Goal: Find specific page/section: Find specific page/section

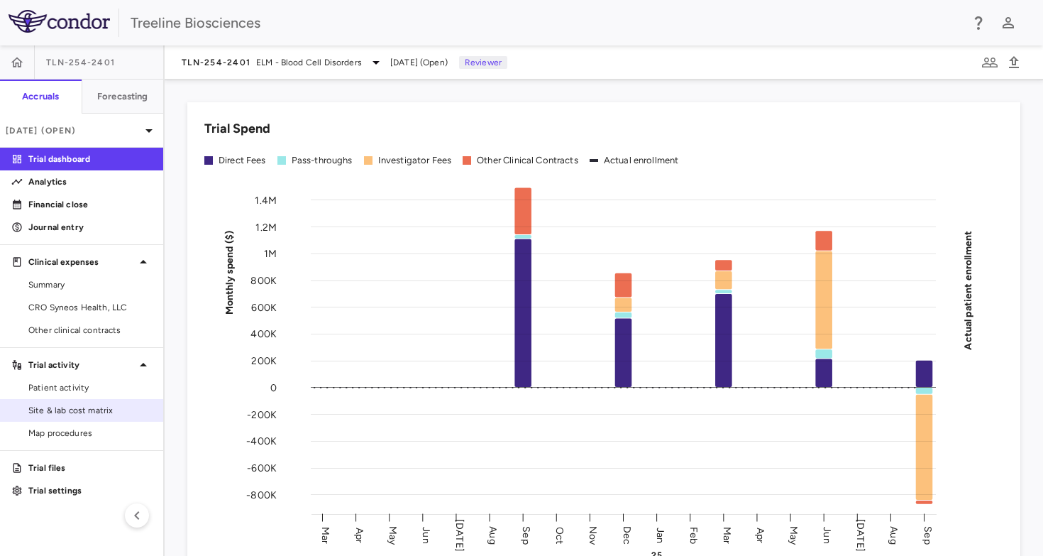
click at [72, 400] on link "Site & lab cost matrix" at bounding box center [81, 410] width 163 height 21
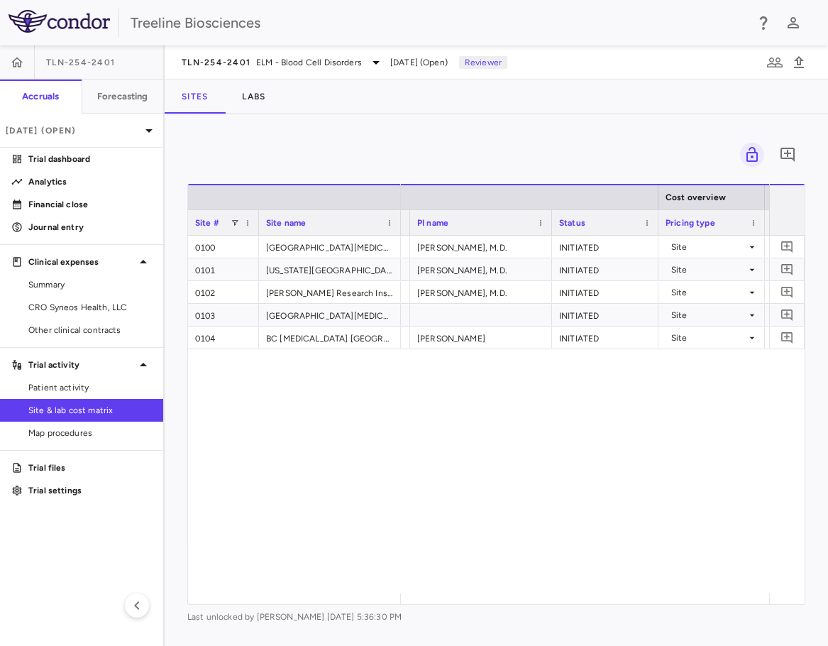
scroll to position [0, 591]
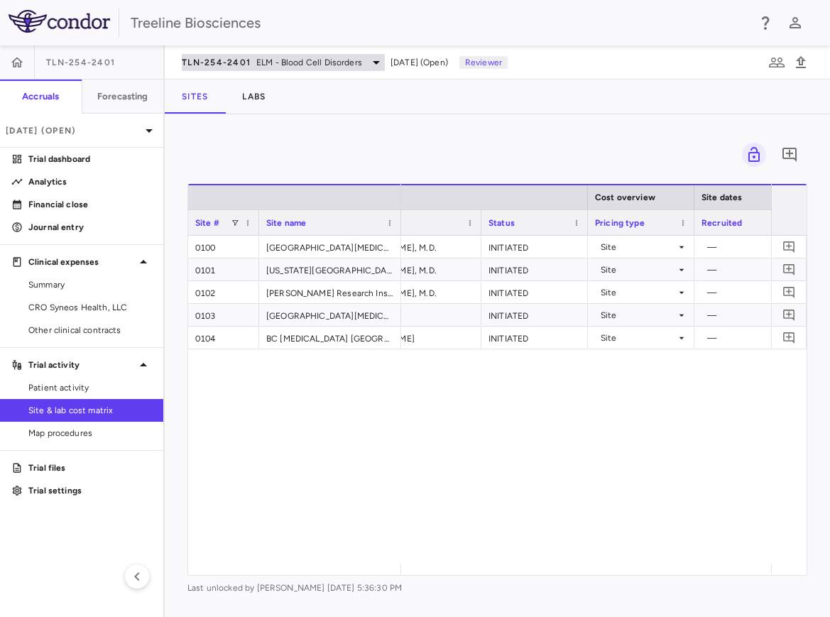
click at [314, 59] on span "ELM - Blood Cell Disorders" at bounding box center [309, 62] width 106 height 13
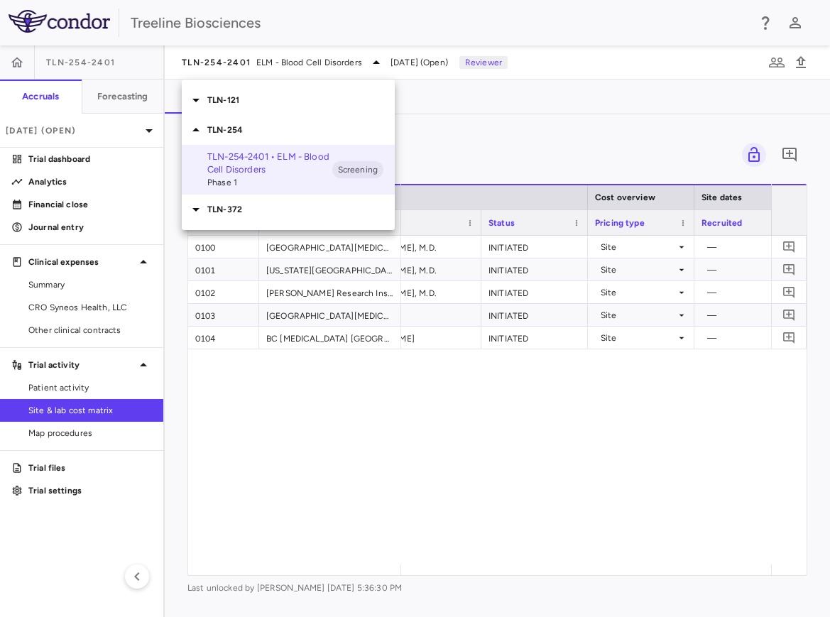
click at [221, 103] on p "TLN-121" at bounding box center [300, 100] width 187 height 13
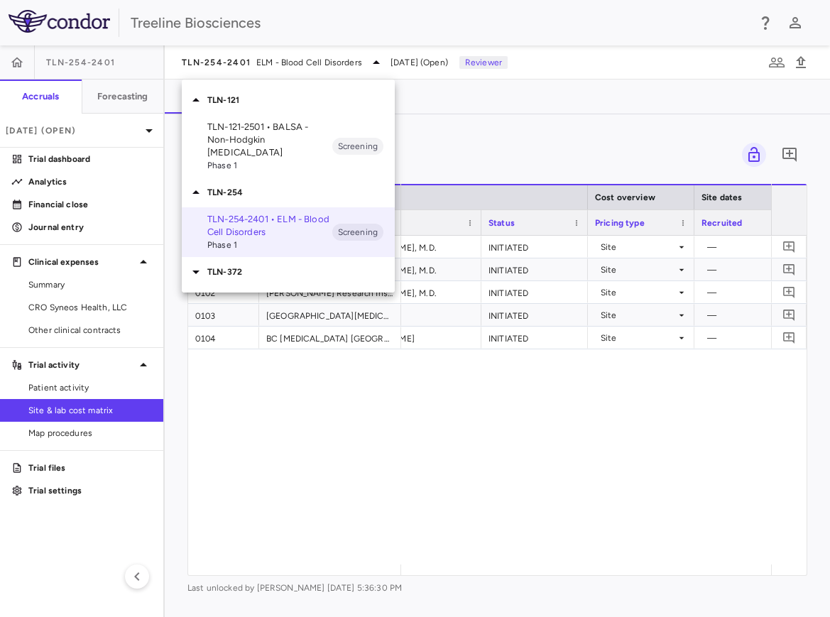
click at [221, 129] on p "TLN-121-2501 • BALSA - Non-Hodgkin [MEDICAL_DATA]" at bounding box center [269, 140] width 125 height 38
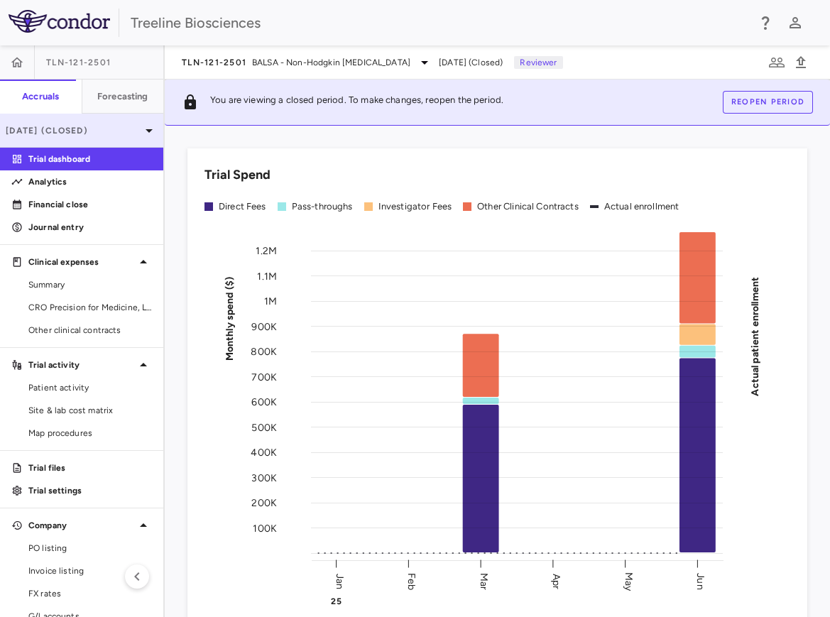
click at [141, 133] on icon at bounding box center [149, 130] width 17 height 17
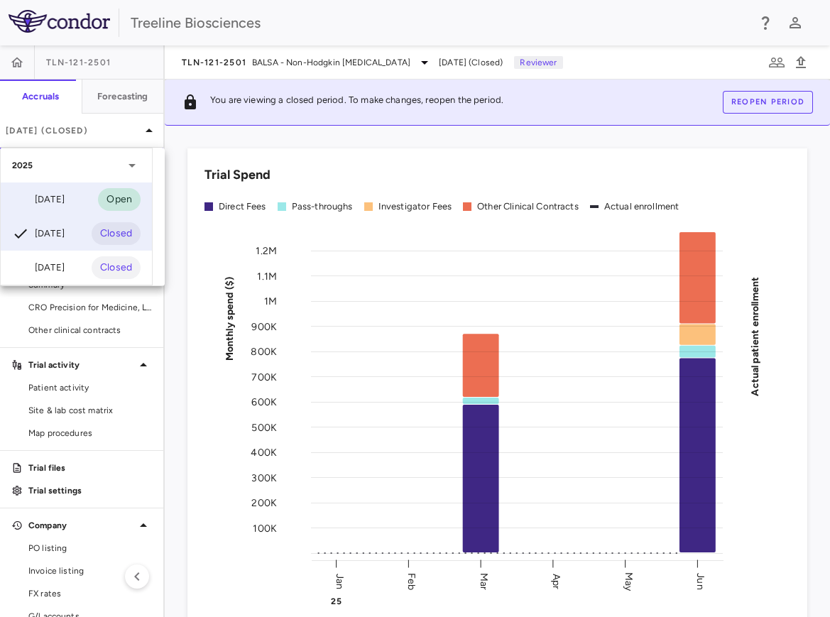
click at [60, 194] on div "[DATE]" at bounding box center [38, 199] width 53 height 17
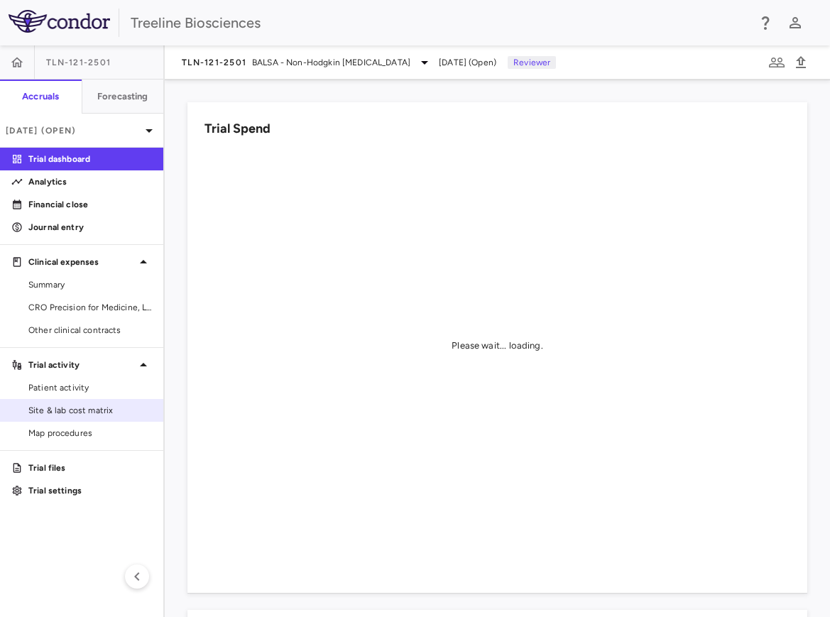
click at [77, 405] on span "Site & lab cost matrix" at bounding box center [90, 410] width 124 height 13
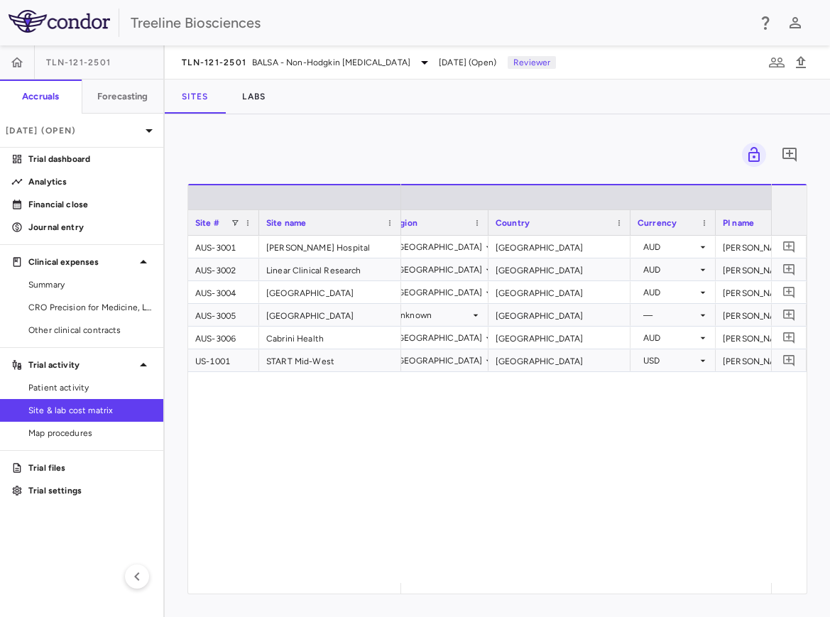
scroll to position [0, 233]
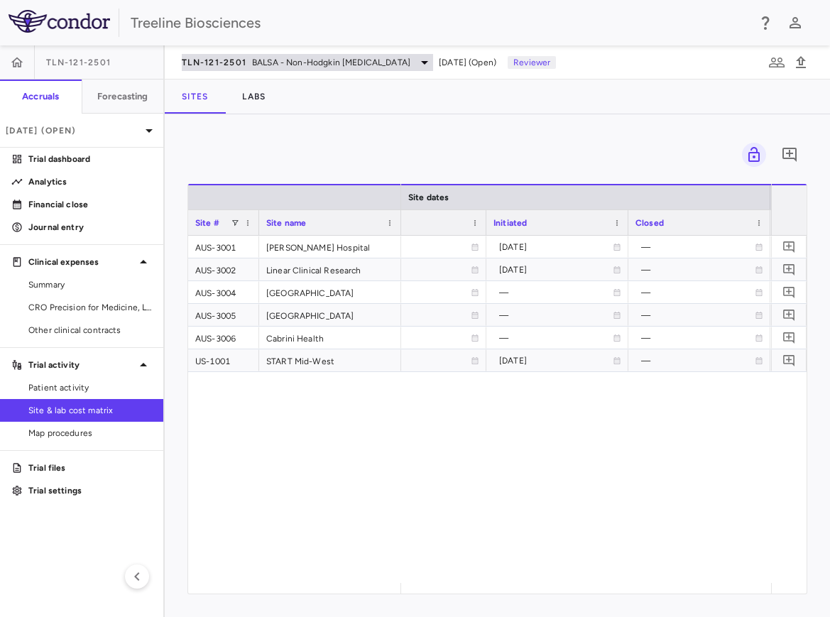
click at [243, 64] on span "TLN-121-2501" at bounding box center [214, 62] width 65 height 11
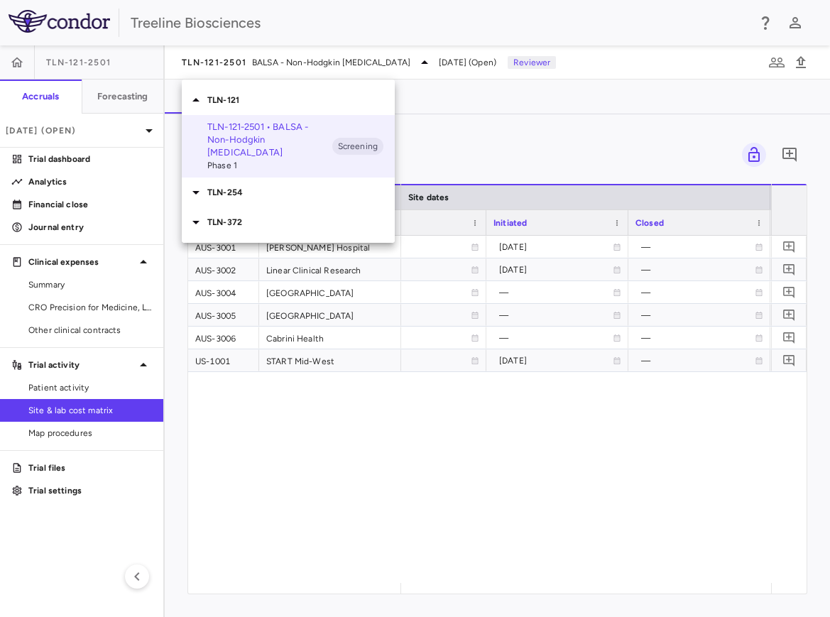
click at [230, 207] on div "TLN-372" at bounding box center [288, 222] width 213 height 30
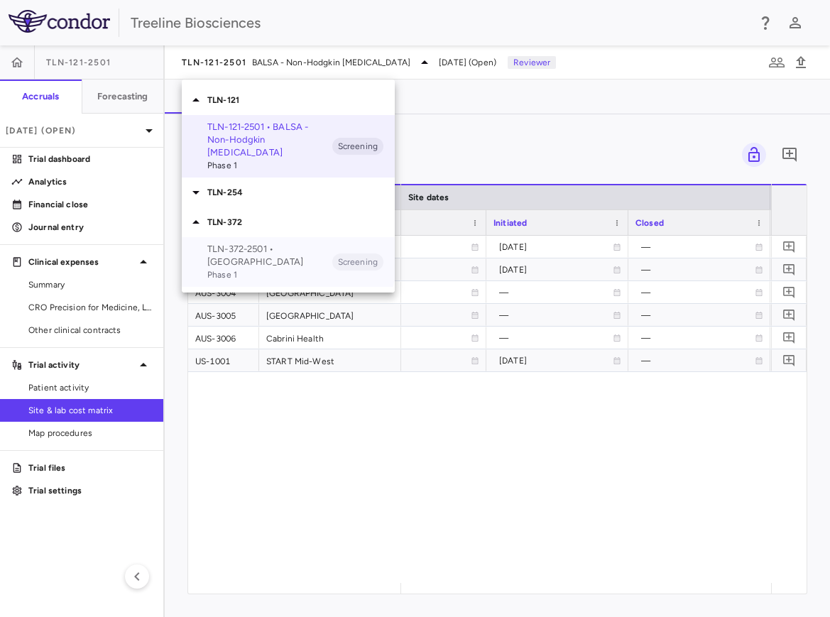
click at [231, 243] on p "TLN-372-2501 • [GEOGRAPHIC_DATA]" at bounding box center [269, 256] width 125 height 26
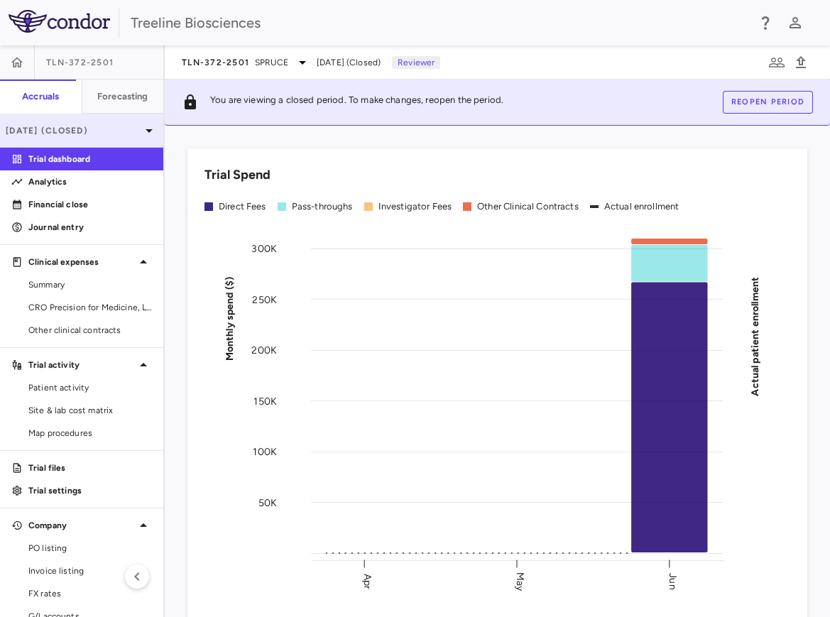
click at [141, 131] on icon at bounding box center [149, 130] width 17 height 17
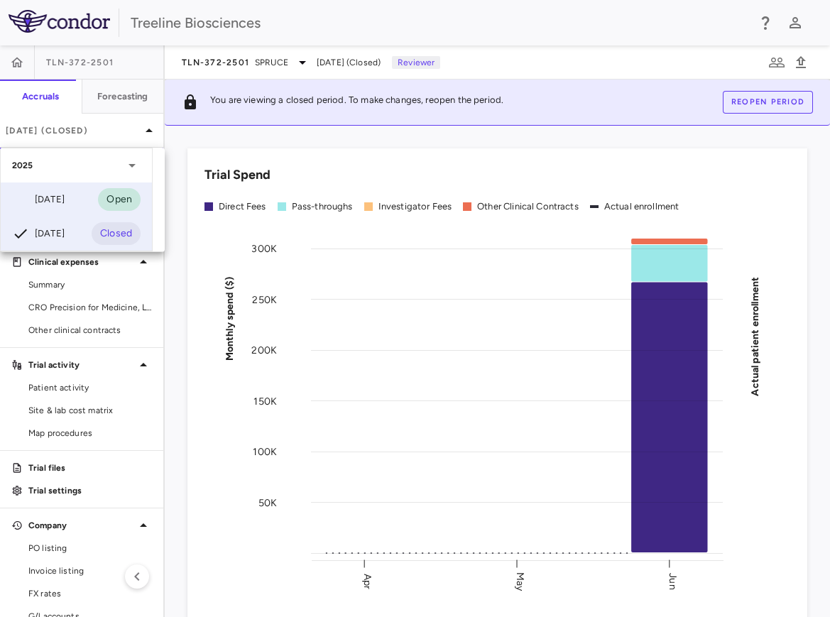
click at [65, 201] on div "[DATE]" at bounding box center [38, 199] width 53 height 17
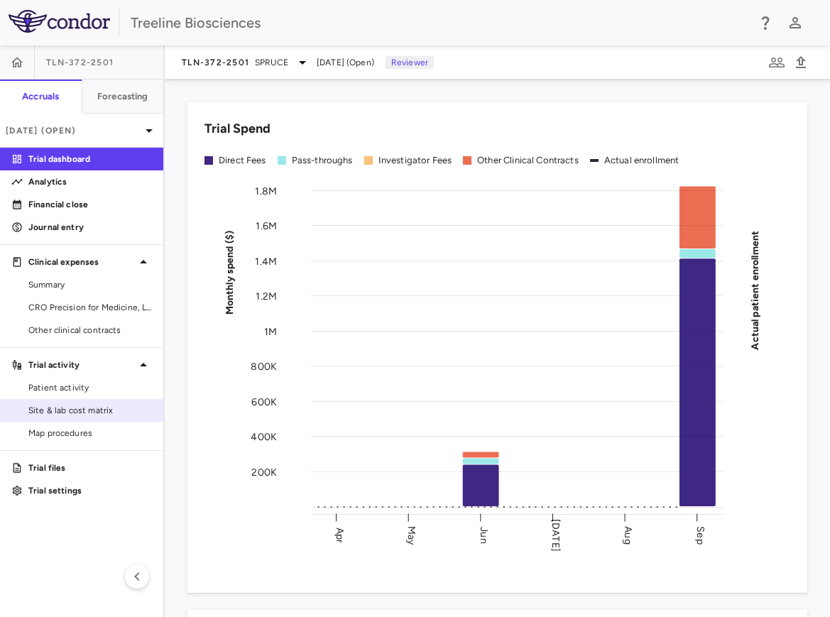
click at [56, 409] on span "Site & lab cost matrix" at bounding box center [90, 410] width 124 height 13
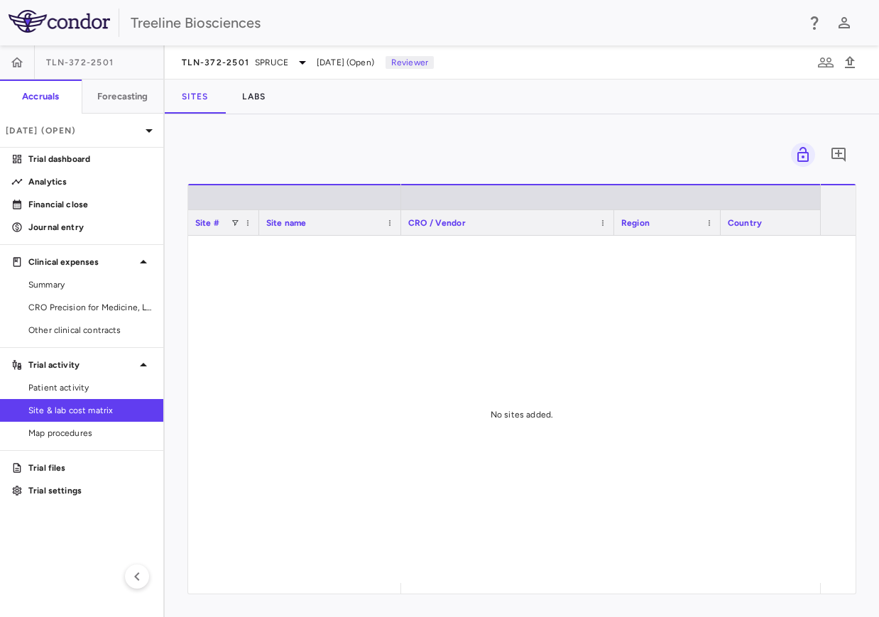
click at [648, 43] on div "Treeline Biosciences" at bounding box center [439, 22] width 879 height 45
